Goal: Task Accomplishment & Management: Manage account settings

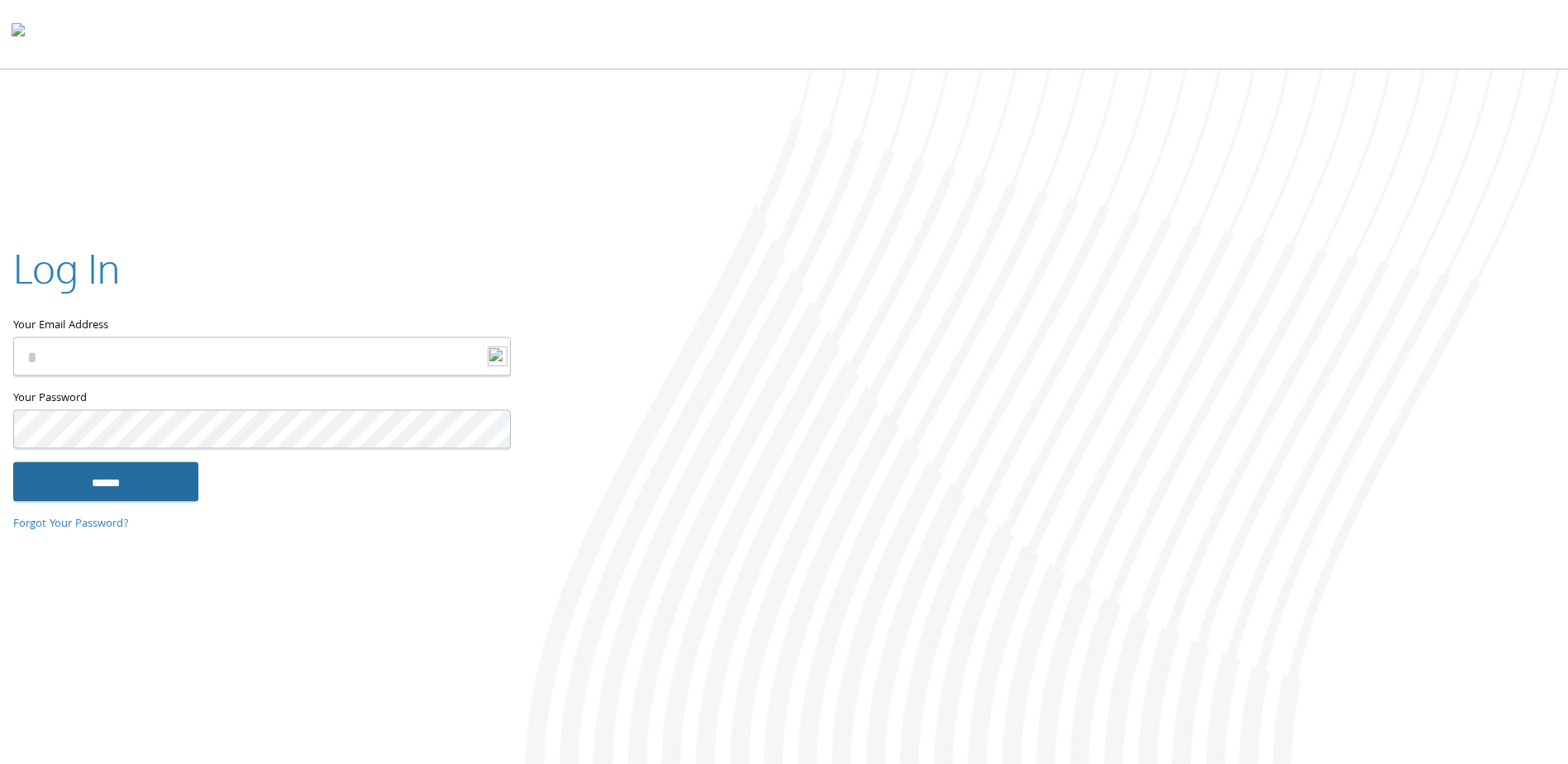
type input "**********"
click at [118, 482] on input "******" at bounding box center [106, 481] width 185 height 40
type input "**********"
click at [121, 479] on input "******" at bounding box center [106, 481] width 185 height 40
